Goal: Task Accomplishment & Management: Manage account settings

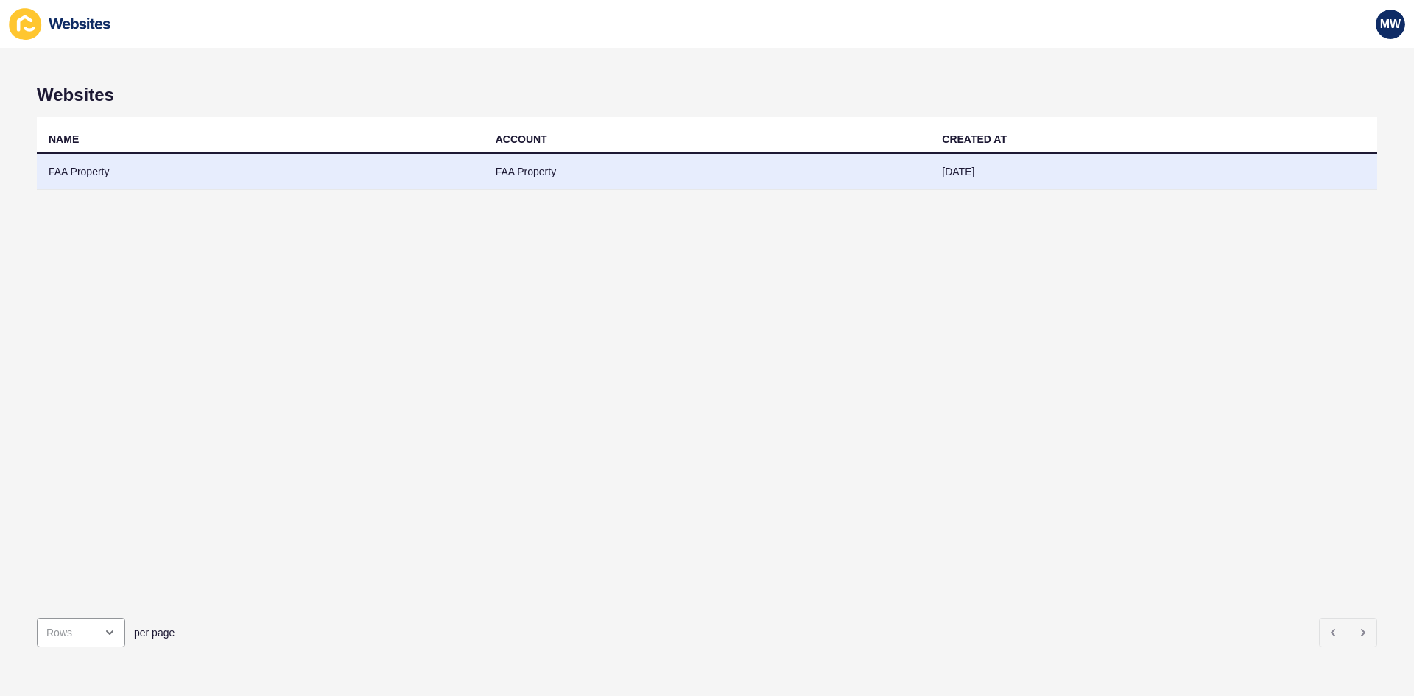
drag, startPoint x: 107, startPoint y: 152, endPoint x: 99, endPoint y: 167, distance: 16.8
click at [99, 167] on td "FAA Property" at bounding box center [260, 172] width 447 height 36
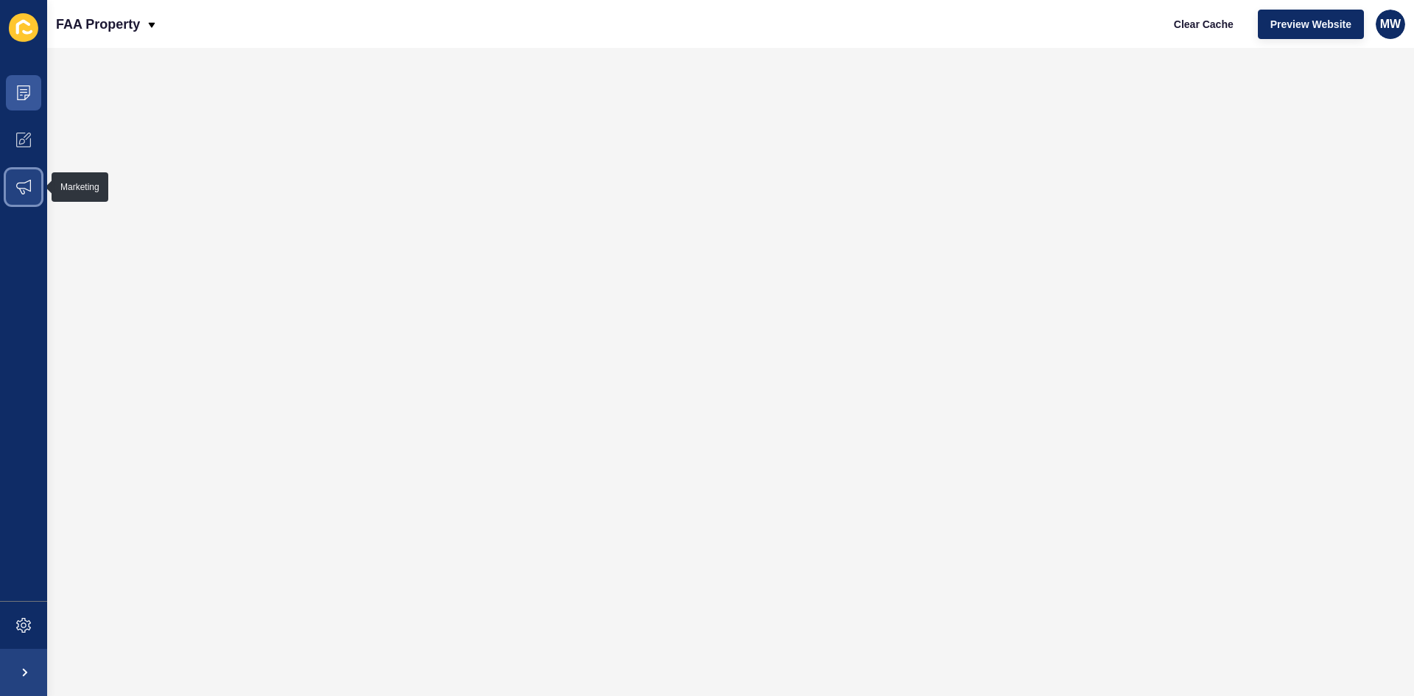
click at [25, 192] on icon at bounding box center [23, 187] width 15 height 15
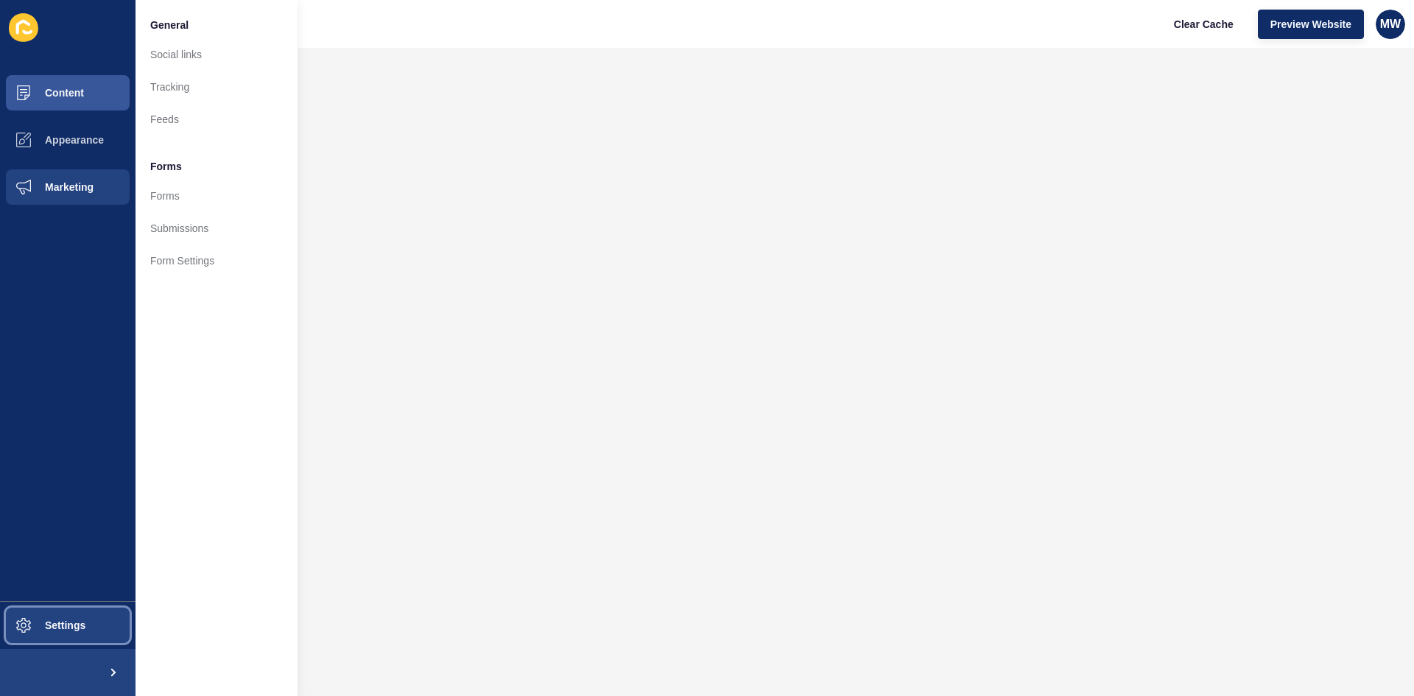
click at [72, 639] on button "Settings" at bounding box center [68, 625] width 136 height 47
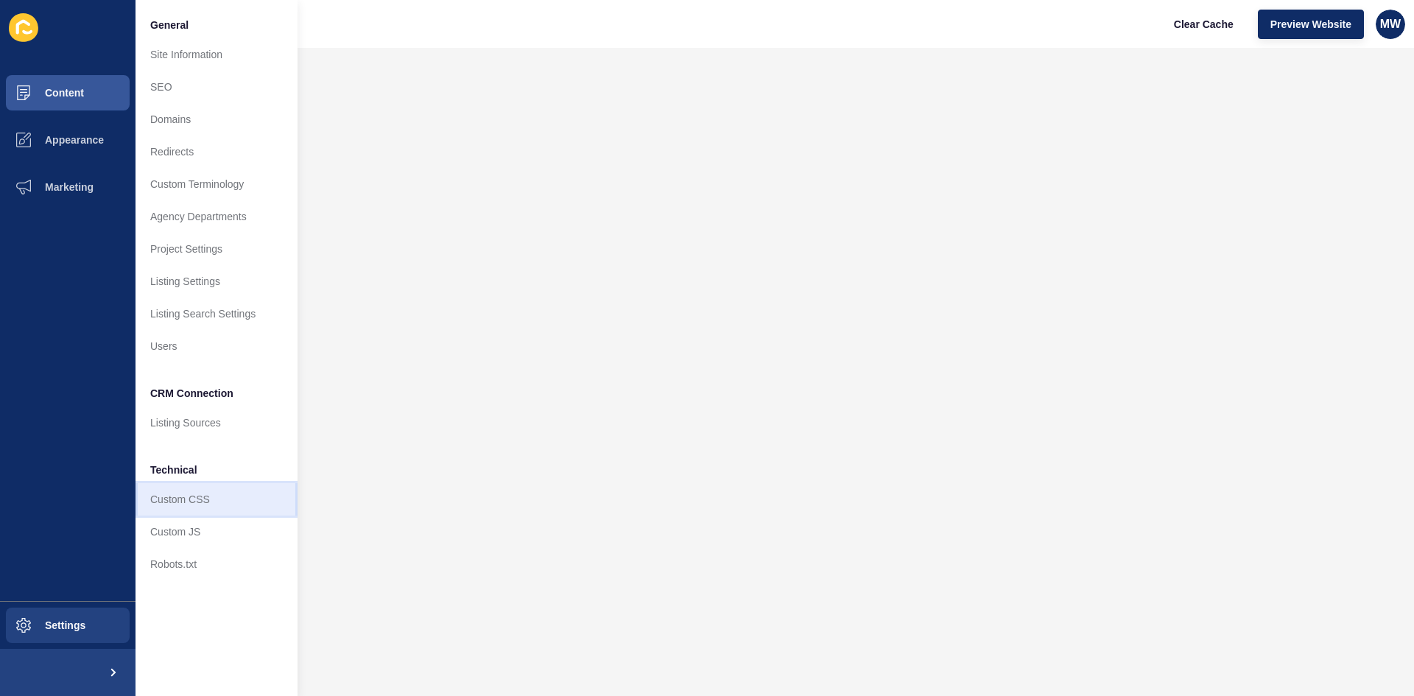
click at [190, 510] on link "Custom CSS" at bounding box center [217, 499] width 162 height 32
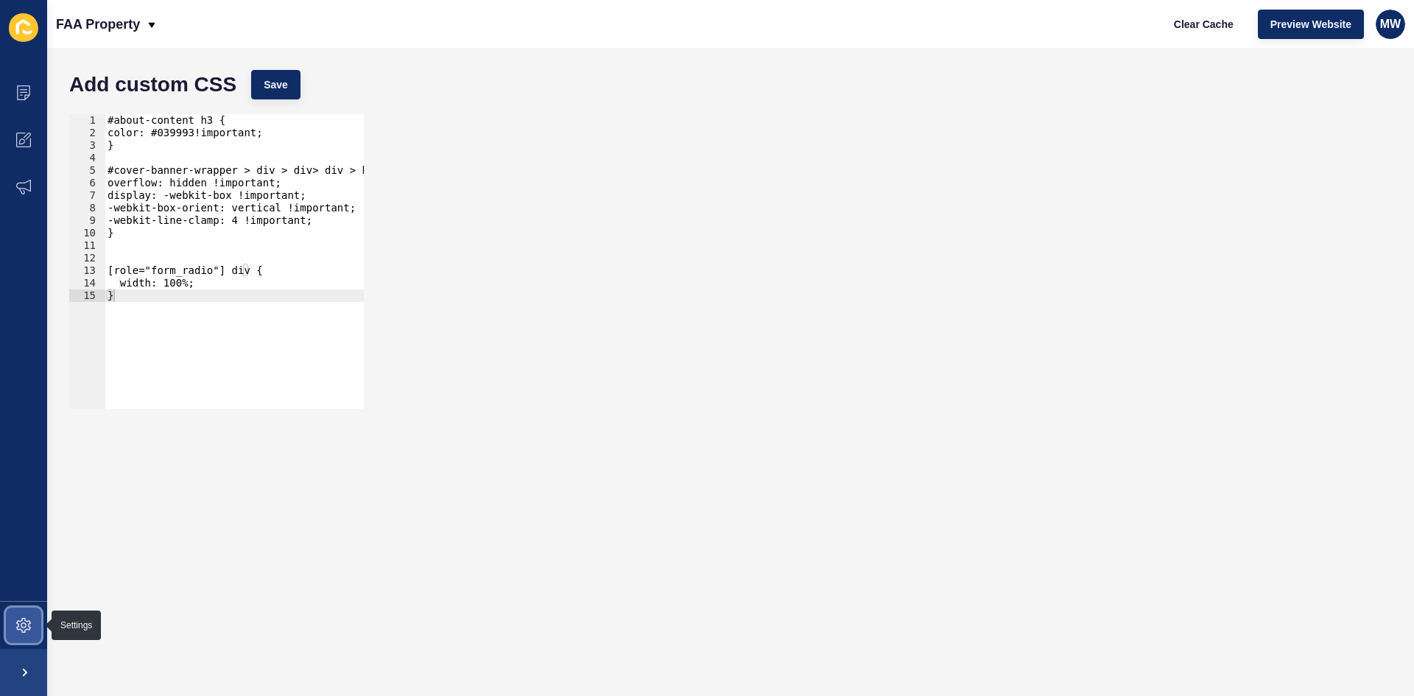
click at [28, 635] on span at bounding box center [23, 625] width 47 height 47
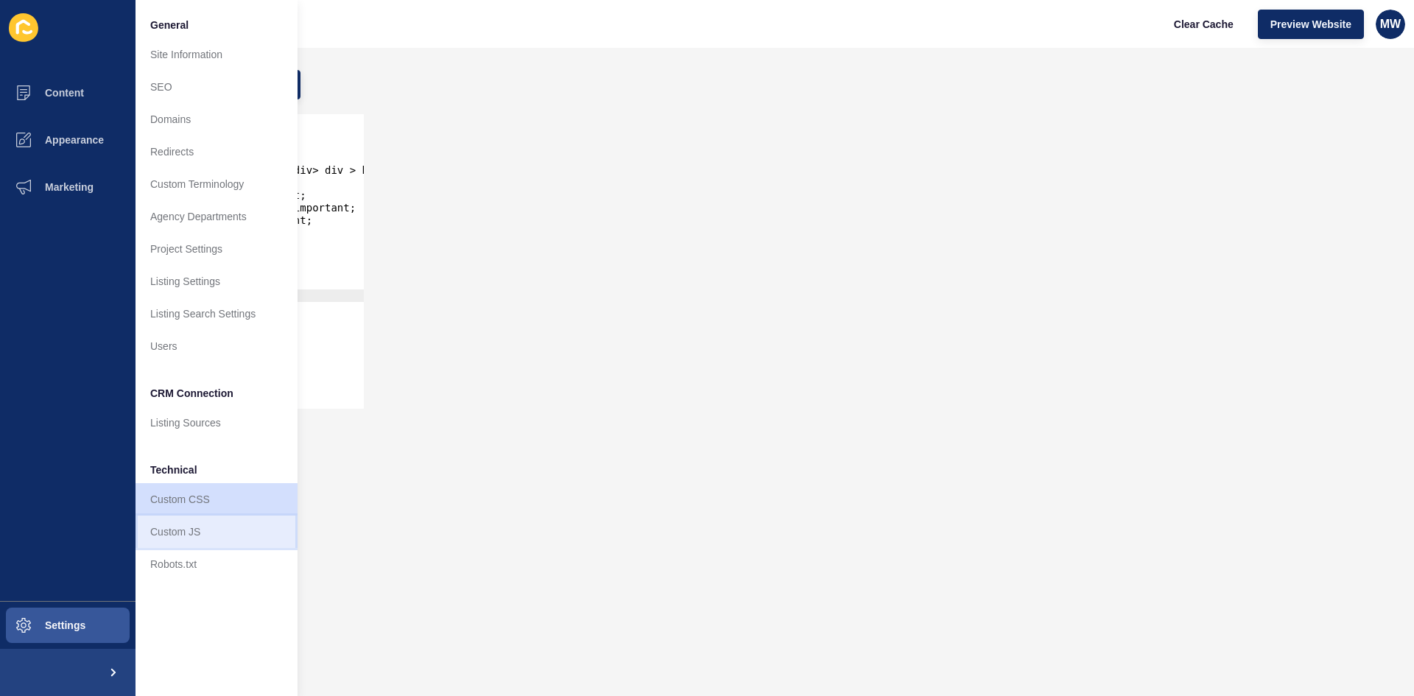
click at [198, 541] on link "Custom JS" at bounding box center [217, 532] width 162 height 32
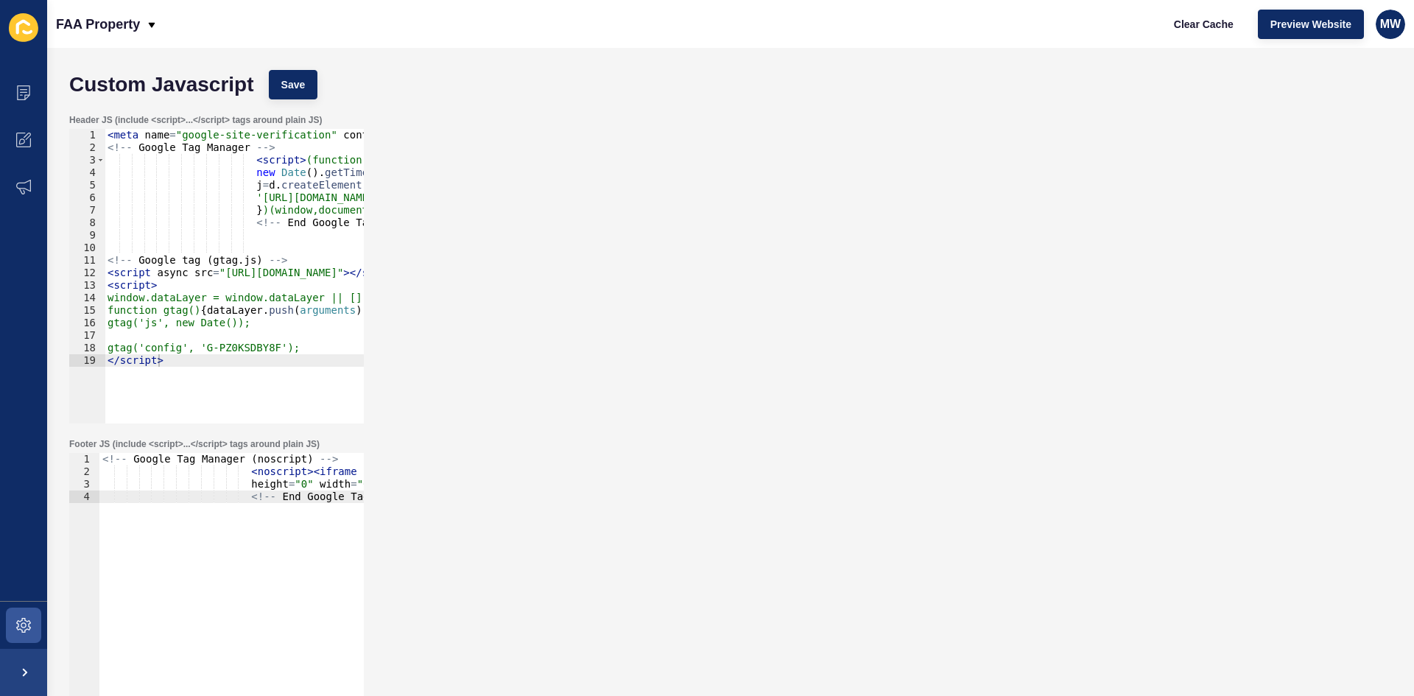
click at [737, 231] on div "Header JS (include <script>...</script> tags around plain JS) 1 2 3 4 5 6 7 8 9…" at bounding box center [731, 269] width 1338 height 324
click at [69, 82] on div "Custom Javascript Save" at bounding box center [731, 85] width 1338 height 44
drag, startPoint x: 73, startPoint y: 87, endPoint x: 253, endPoint y: 87, distance: 179.7
click at [253, 87] on h1 "Custom Javascript" at bounding box center [161, 84] width 185 height 15
click at [501, 175] on div "Header JS (include <script>...</script> tags around plain JS) 1 2 3 4 5 6 7 8 9…" at bounding box center [731, 269] width 1338 height 324
